Goal: Information Seeking & Learning: Stay updated

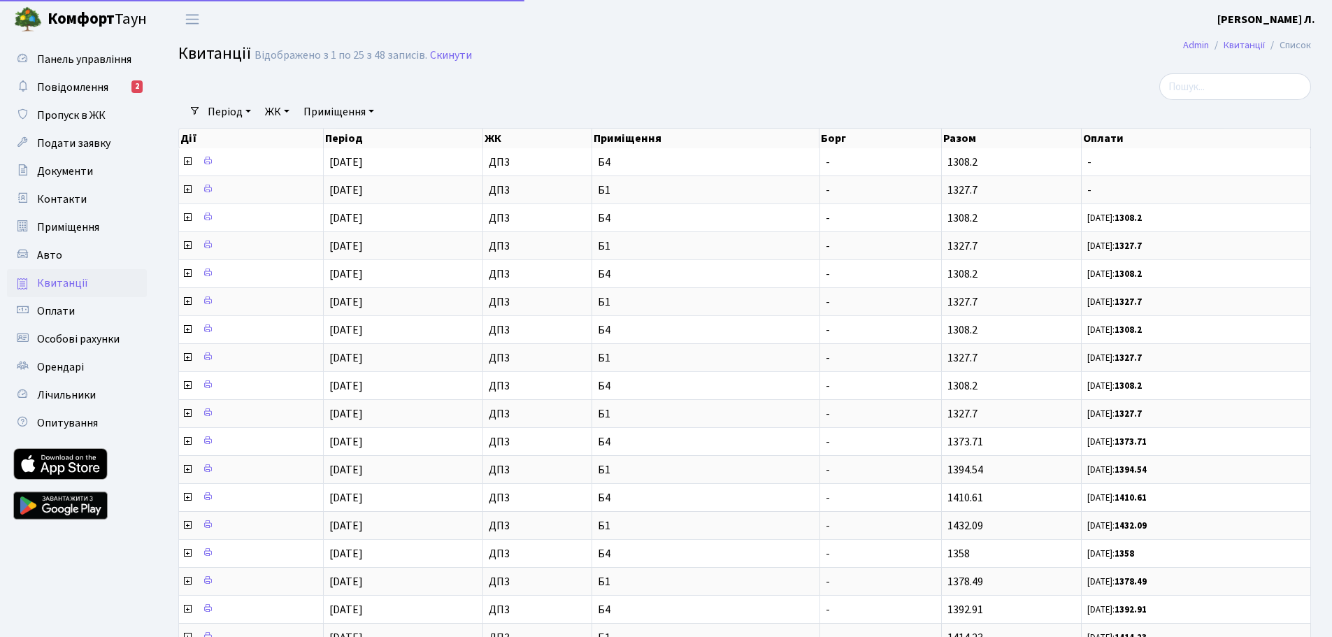
select select "25"
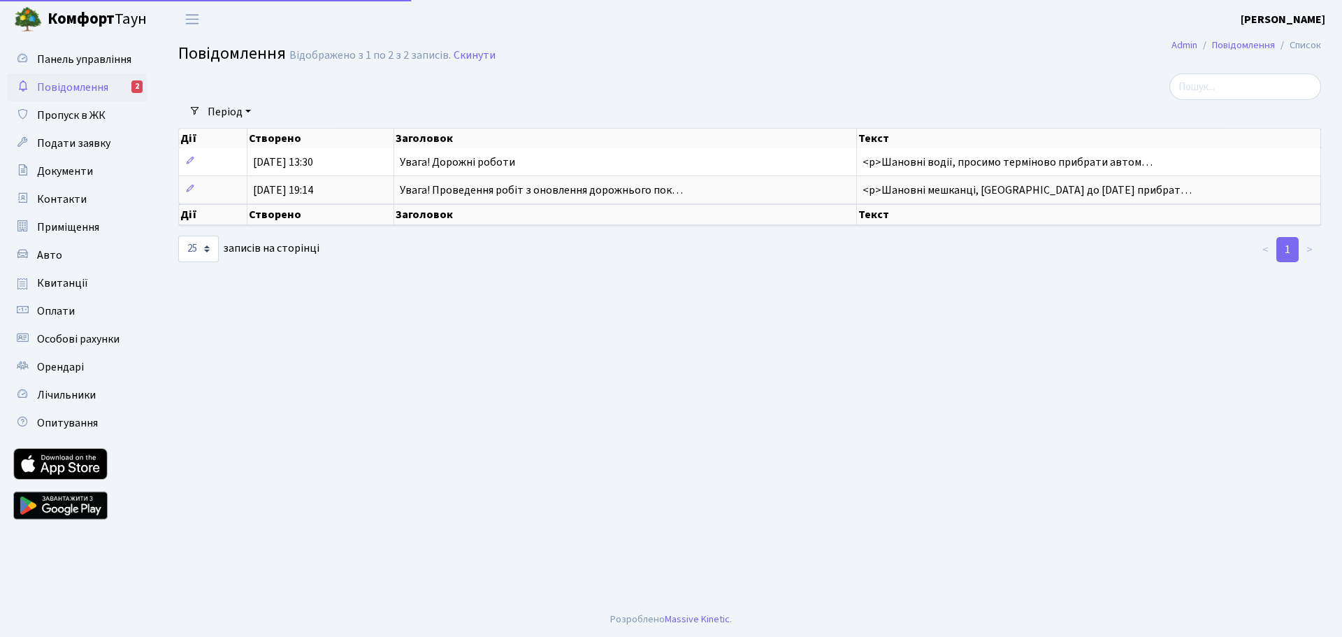
select select "25"
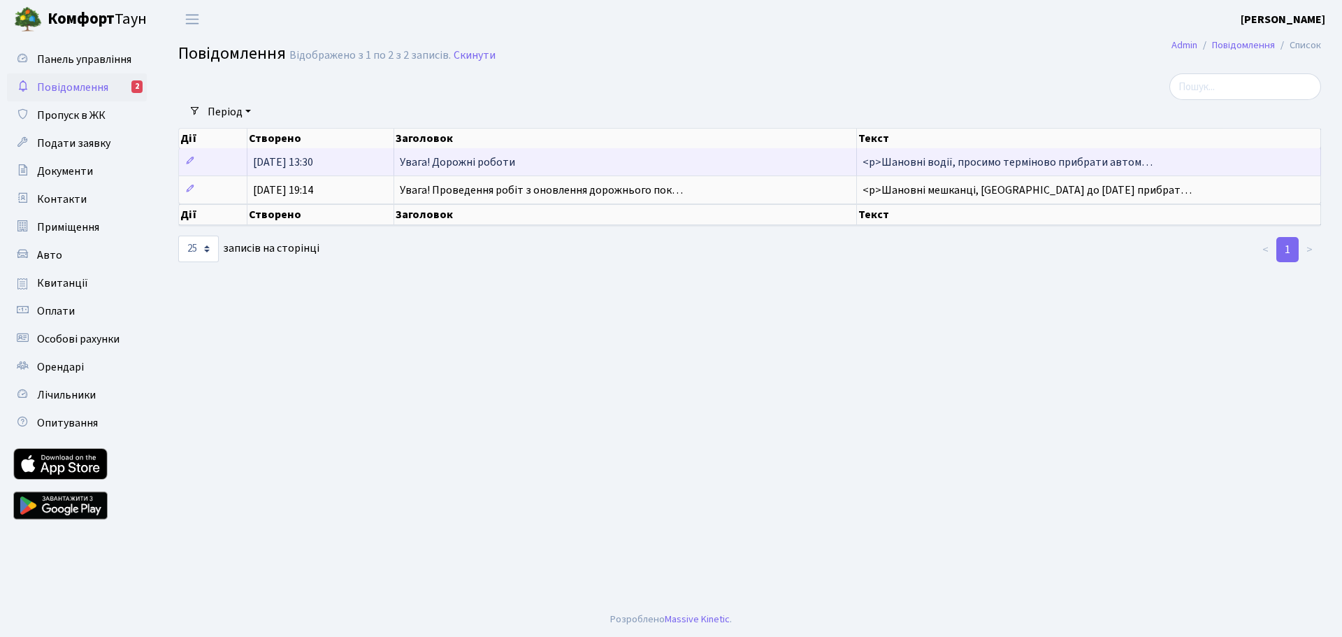
click at [473, 166] on span "Увага! Дорожні роботи" at bounding box center [457, 162] width 115 height 15
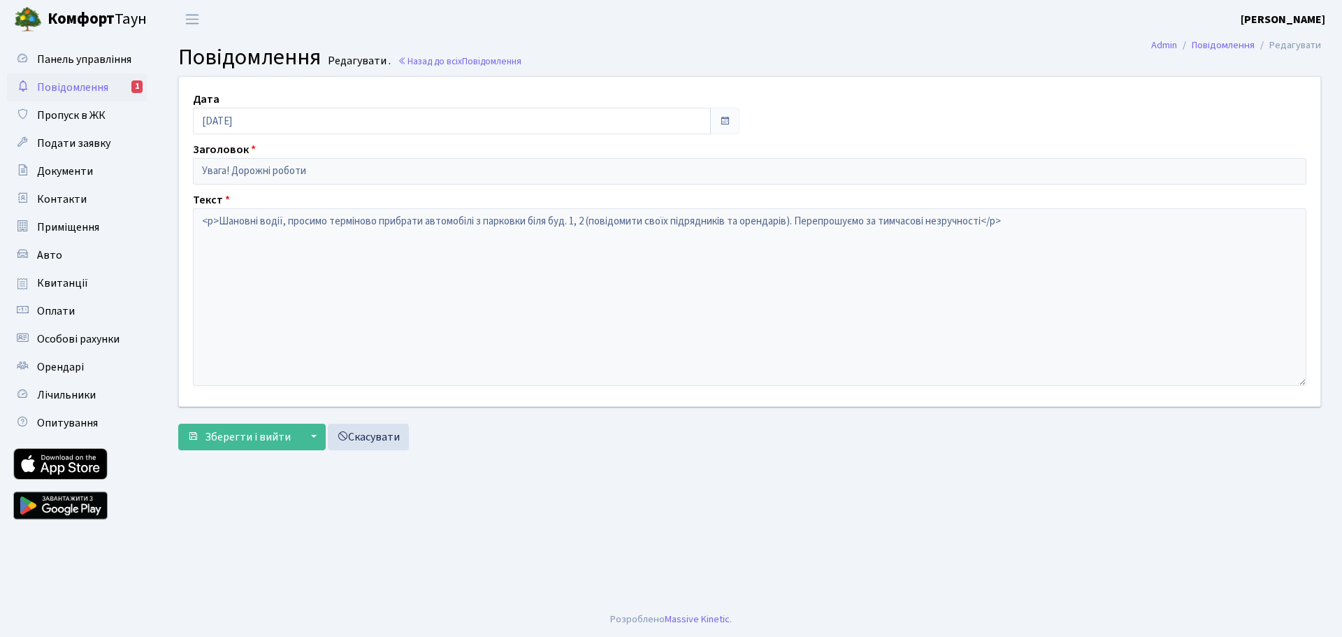
click at [76, 89] on span "Повідомлення" at bounding box center [72, 87] width 71 height 15
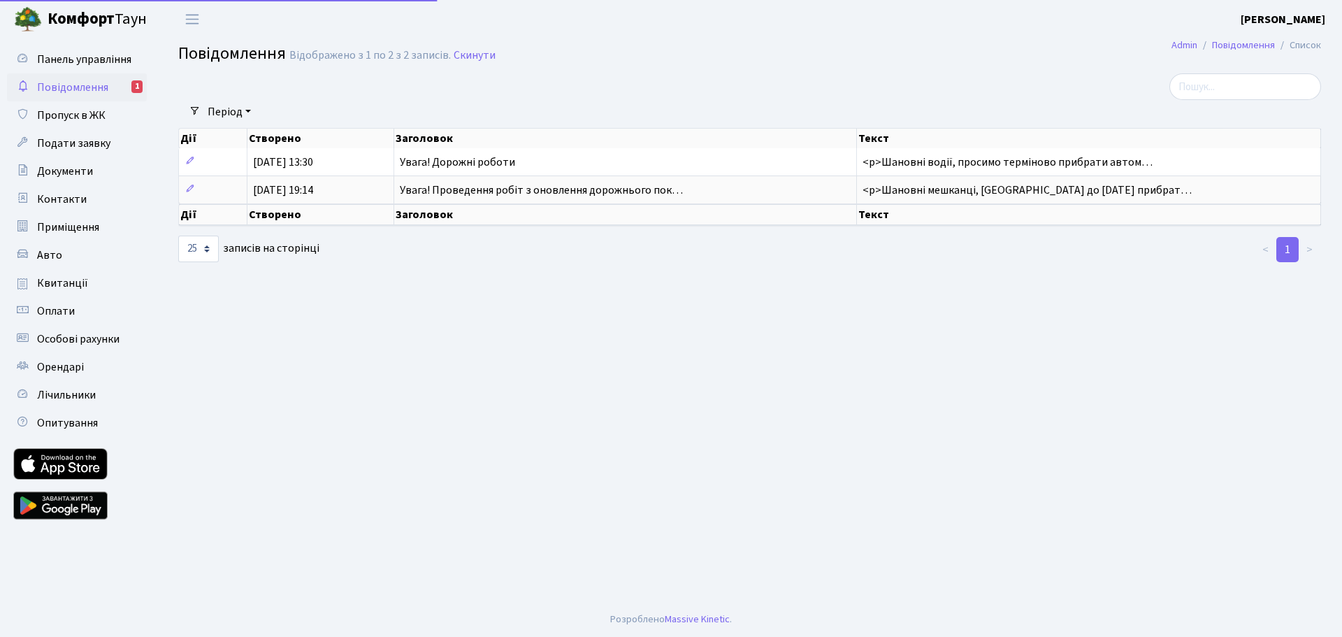
select select "25"
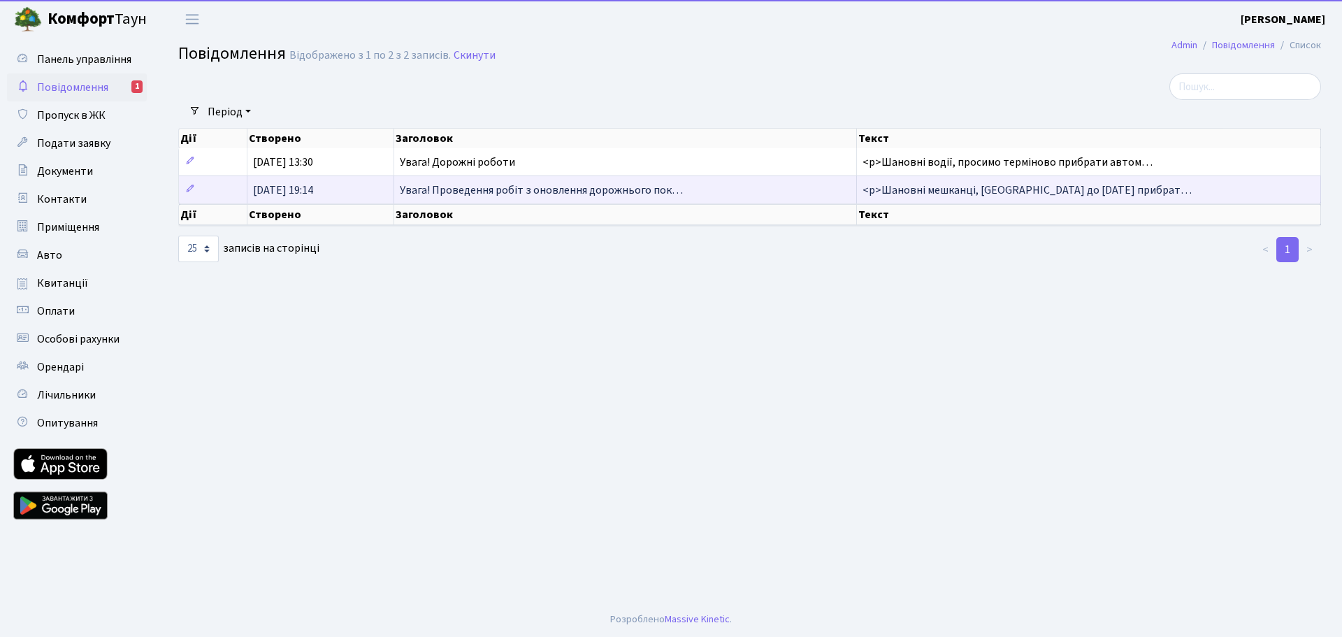
click at [534, 191] on span "Увага! Проведення робіт з оновлення дорожнього пок…" at bounding box center [541, 189] width 283 height 15
